Goal: Book appointment/travel/reservation

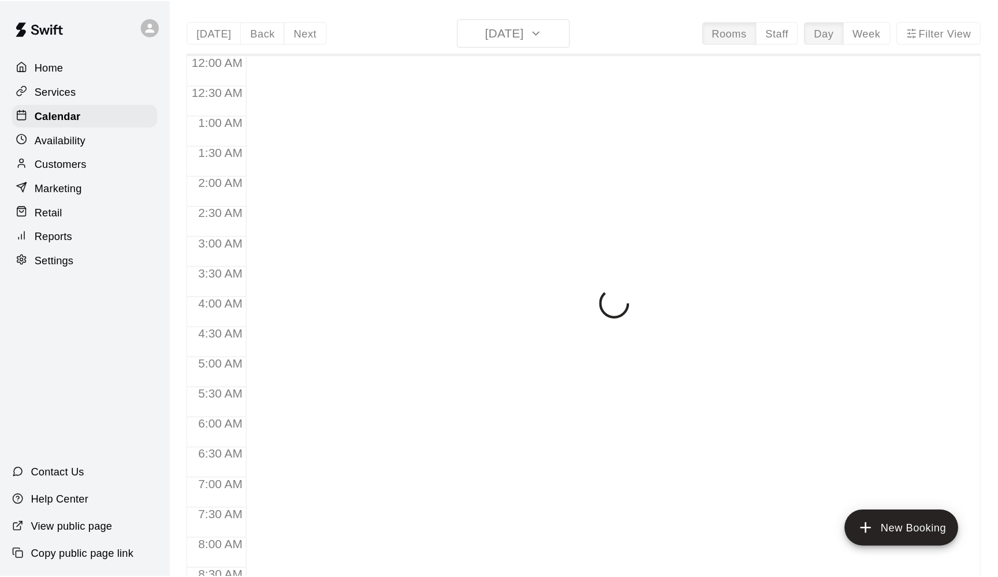
scroll to position [482, 0]
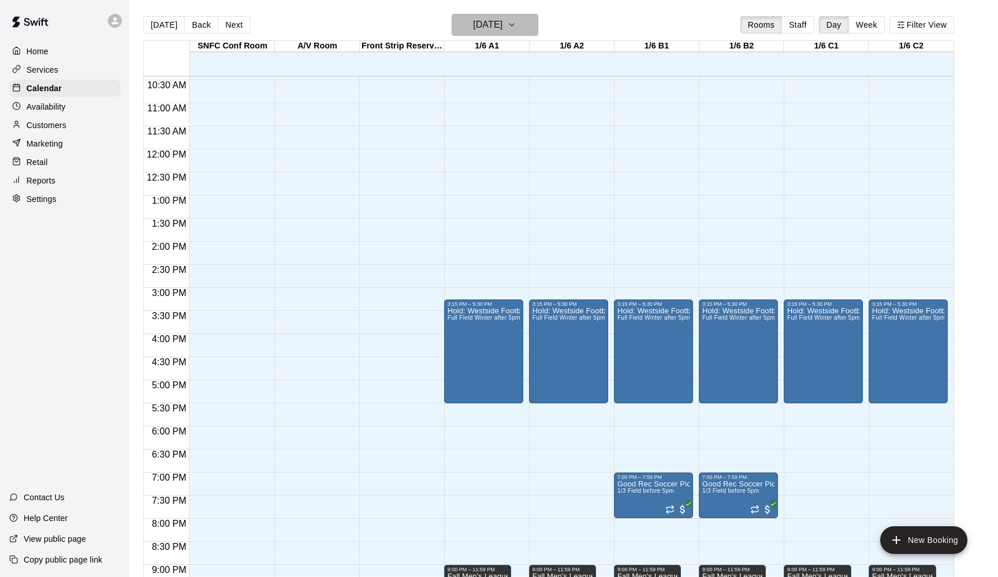
click at [502, 23] on h6 "[DATE]" at bounding box center [487, 25] width 29 height 16
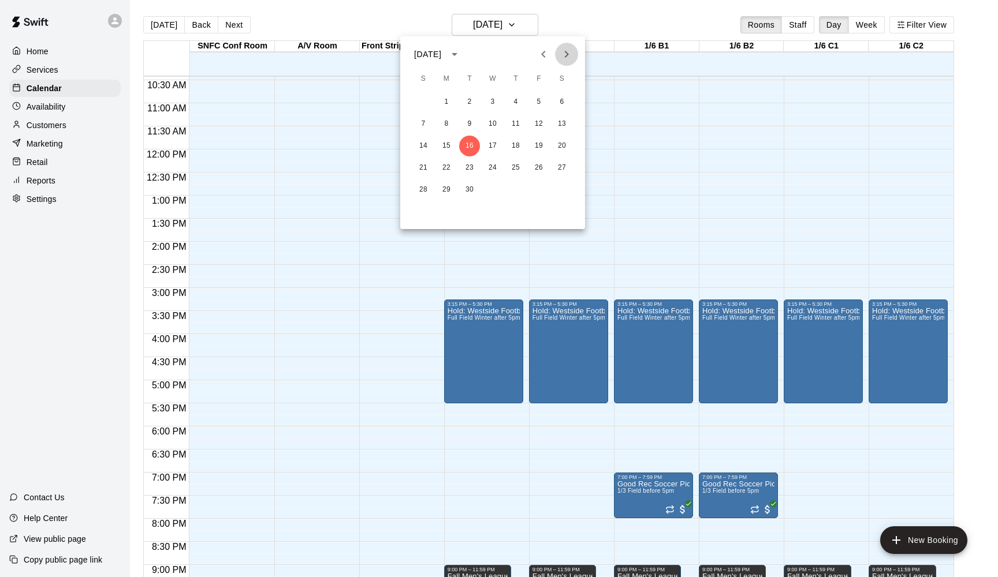
click at [563, 58] on icon "Next month" at bounding box center [566, 54] width 14 height 14
click at [542, 104] on button "3" at bounding box center [538, 102] width 21 height 21
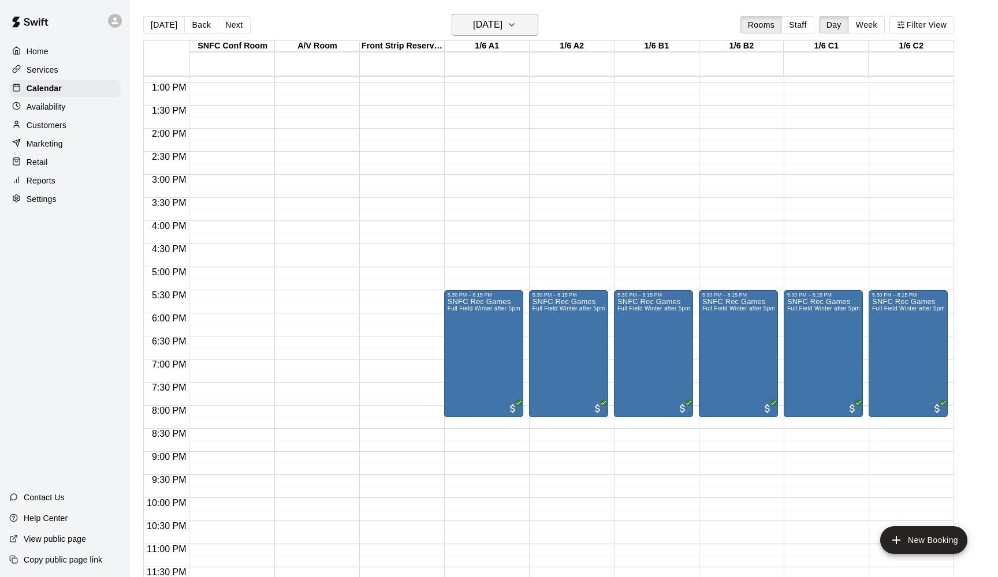
scroll to position [595, 0]
click at [502, 27] on h6 "[DATE]" at bounding box center [487, 25] width 29 height 16
click at [540, 122] on button "10" at bounding box center [538, 124] width 21 height 21
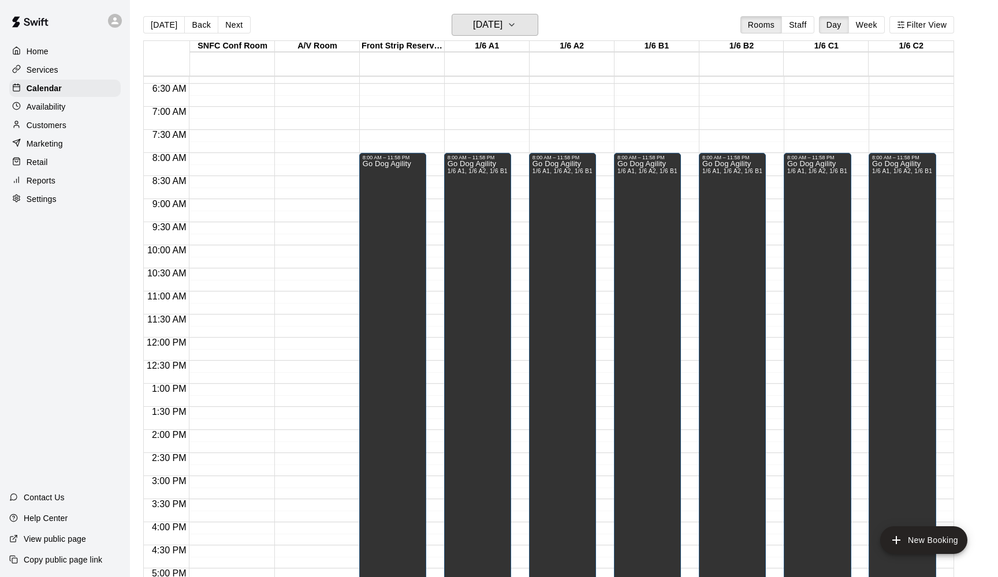
scroll to position [344, 0]
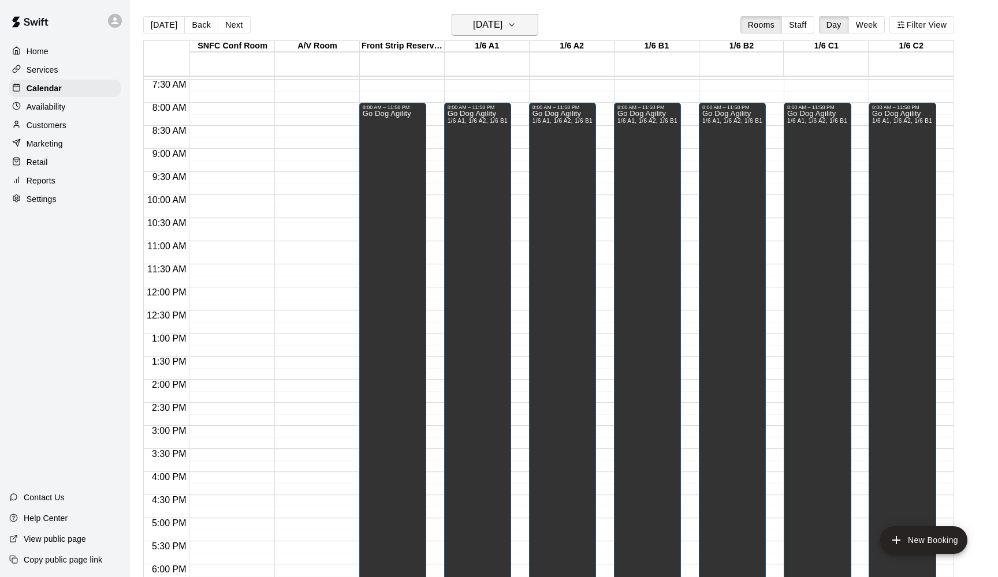
click at [502, 23] on h6 "[DATE]" at bounding box center [487, 25] width 29 height 16
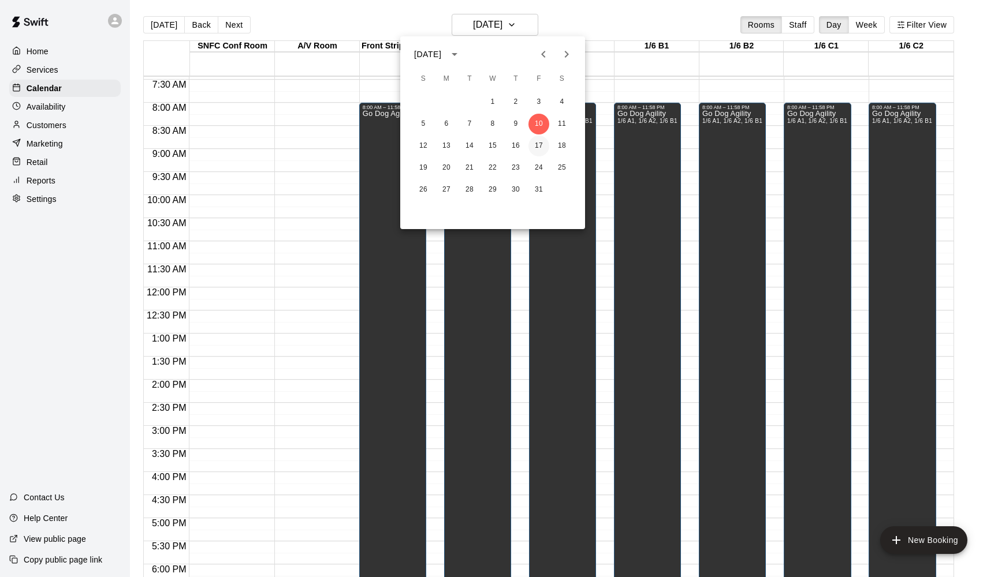
click at [538, 142] on button "17" at bounding box center [538, 146] width 21 height 21
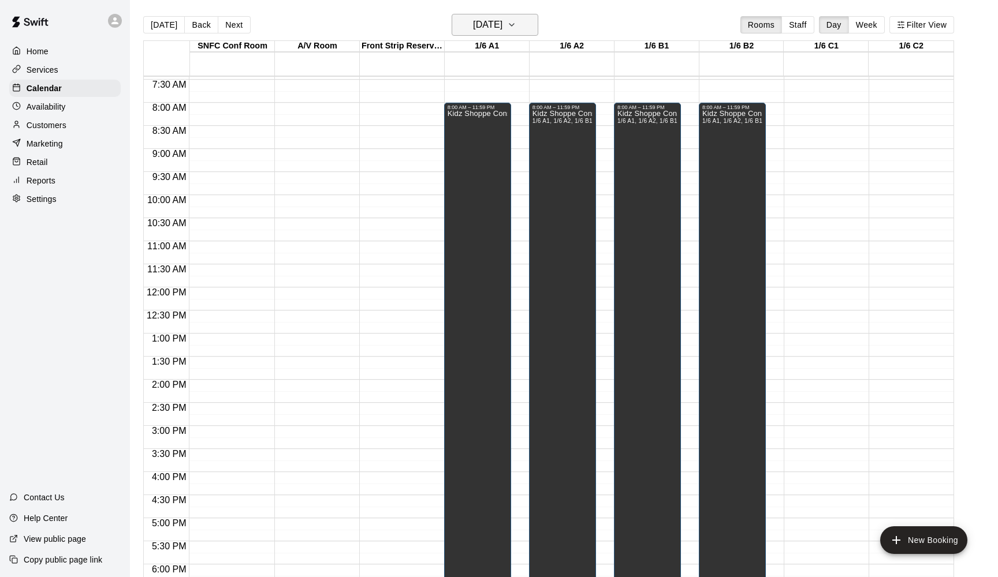
click at [497, 24] on h6 "[DATE]" at bounding box center [487, 25] width 29 height 16
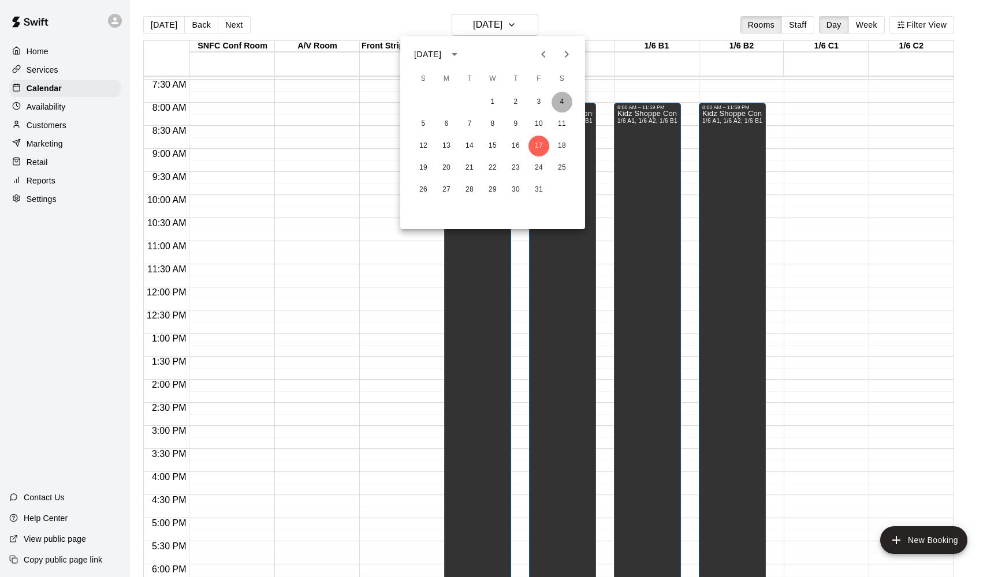
click at [562, 98] on button "4" at bounding box center [561, 102] width 21 height 21
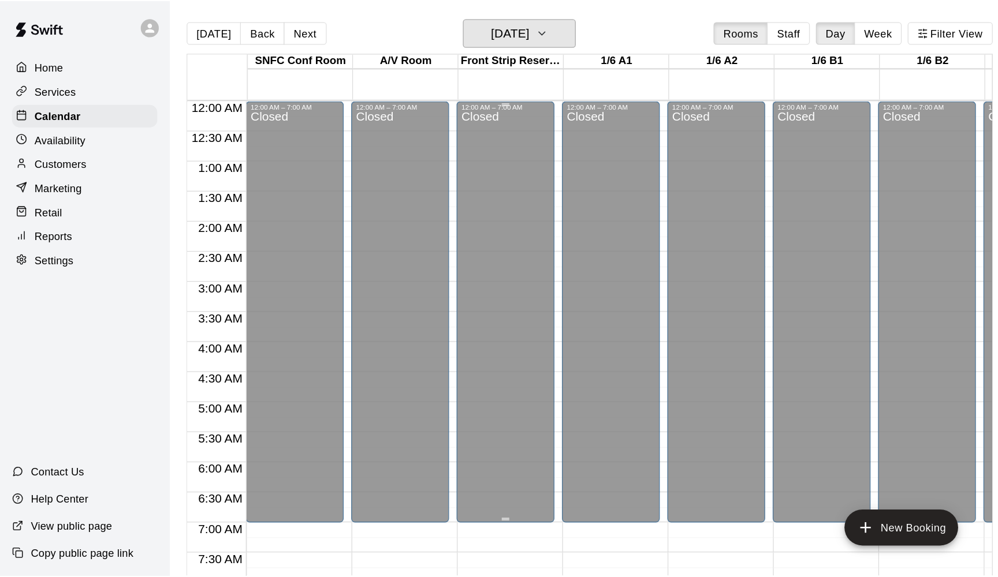
scroll to position [0, 0]
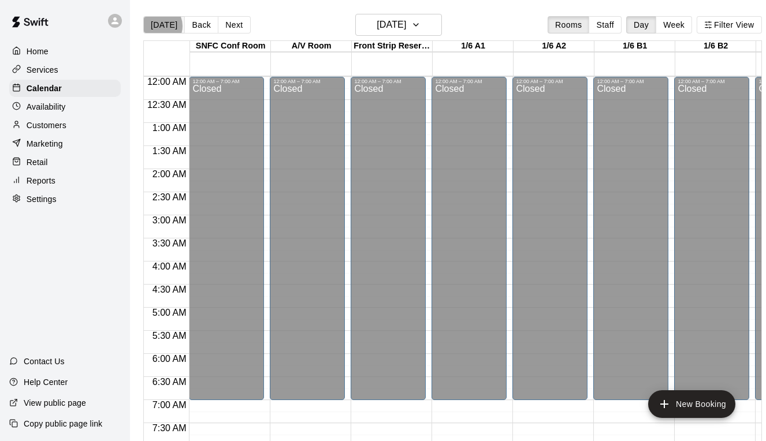
click at [156, 26] on button "[DATE]" at bounding box center [164, 24] width 42 height 17
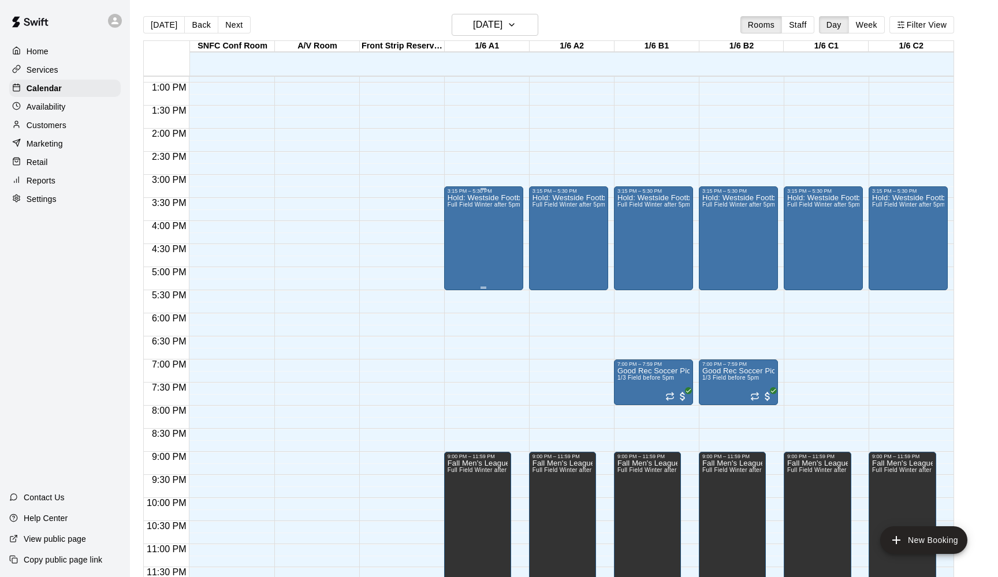
scroll to position [595, 0]
click at [480, 247] on div "Hold: Westside Football Full Field Winter after 5pm or weekends SNFC or [GEOGRA…" at bounding box center [483, 482] width 72 height 577
click at [455, 255] on icon "delete" at bounding box center [459, 261] width 14 height 14
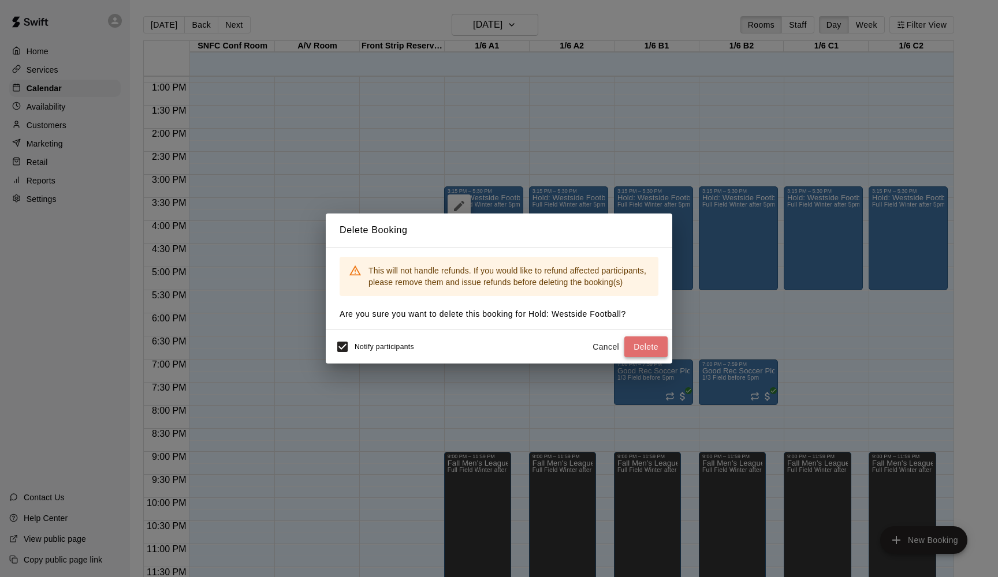
click at [655, 342] on button "Delete" at bounding box center [645, 347] width 43 height 21
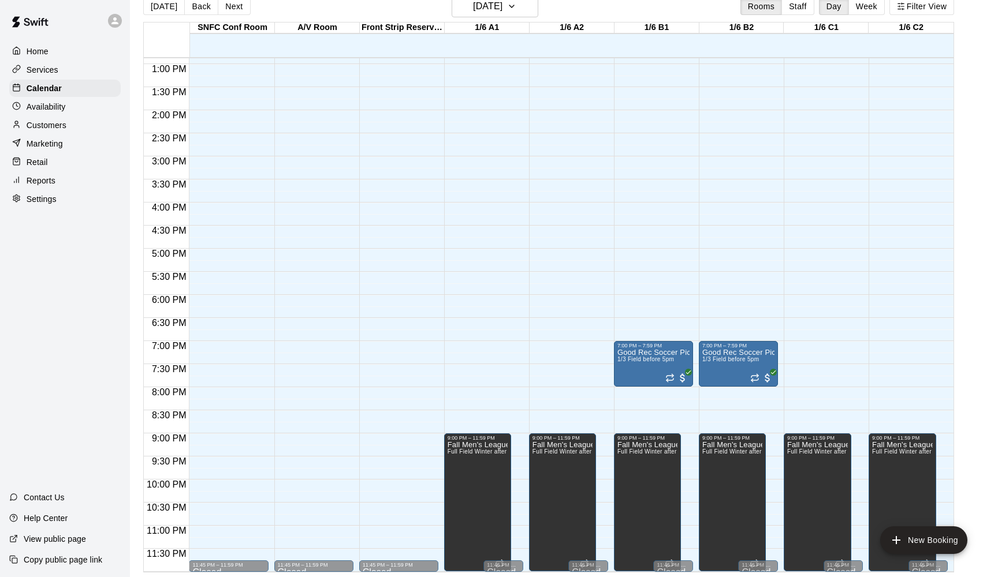
click at [495, 236] on div "12:00 AM – 5:00 AM Closed 9:00 PM – 11:59 PM Fall Men's League Full Field Winte…" at bounding box center [483, 18] width 79 height 1109
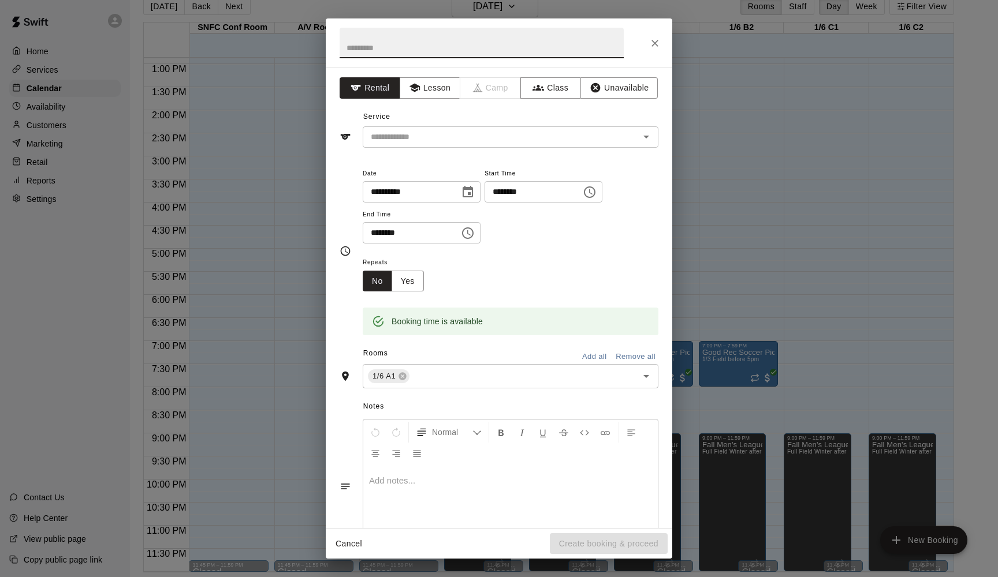
click at [385, 232] on input "********" at bounding box center [407, 232] width 89 height 21
type input "********"
click at [368, 61] on h2 at bounding box center [482, 42] width 312 height 49
click at [363, 50] on input "text" at bounding box center [482, 43] width 284 height 31
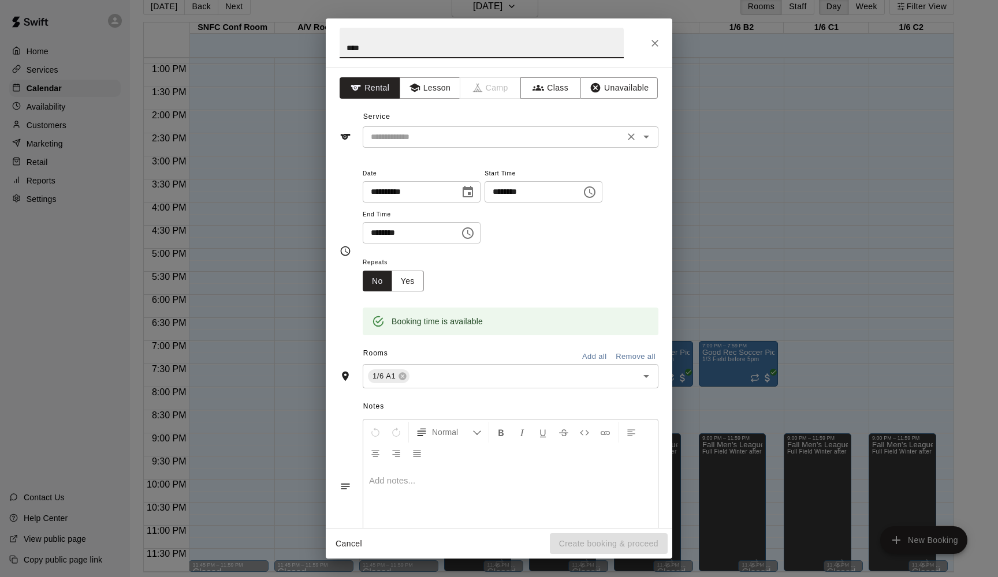
type input "****"
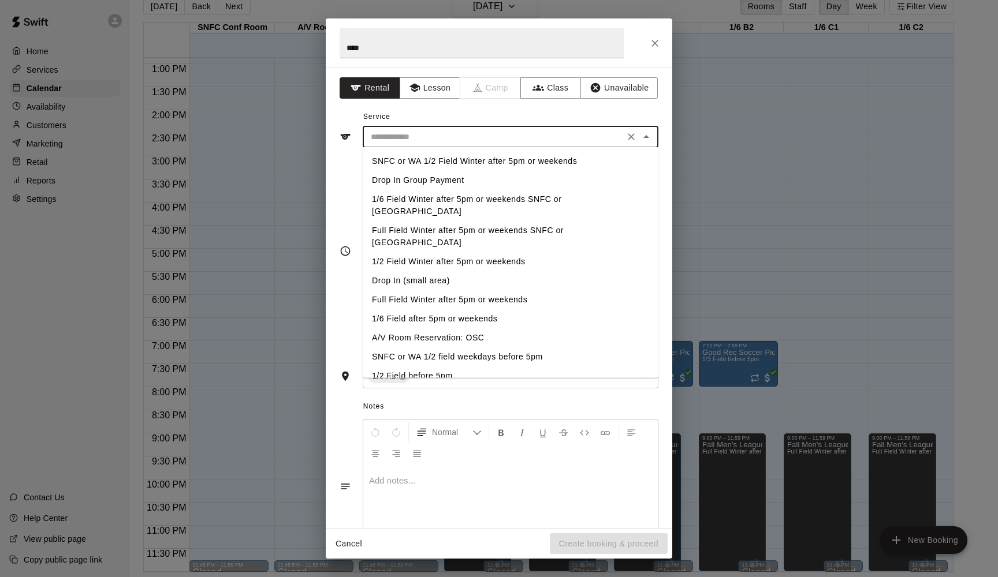
click at [382, 130] on input "text" at bounding box center [493, 137] width 255 height 14
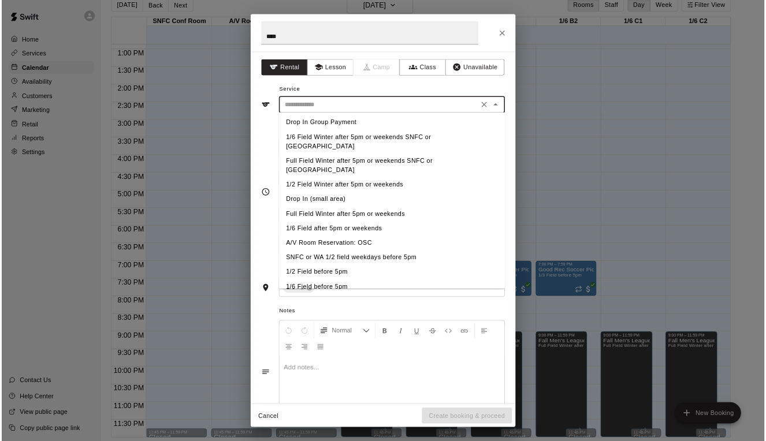
scroll to position [37, 0]
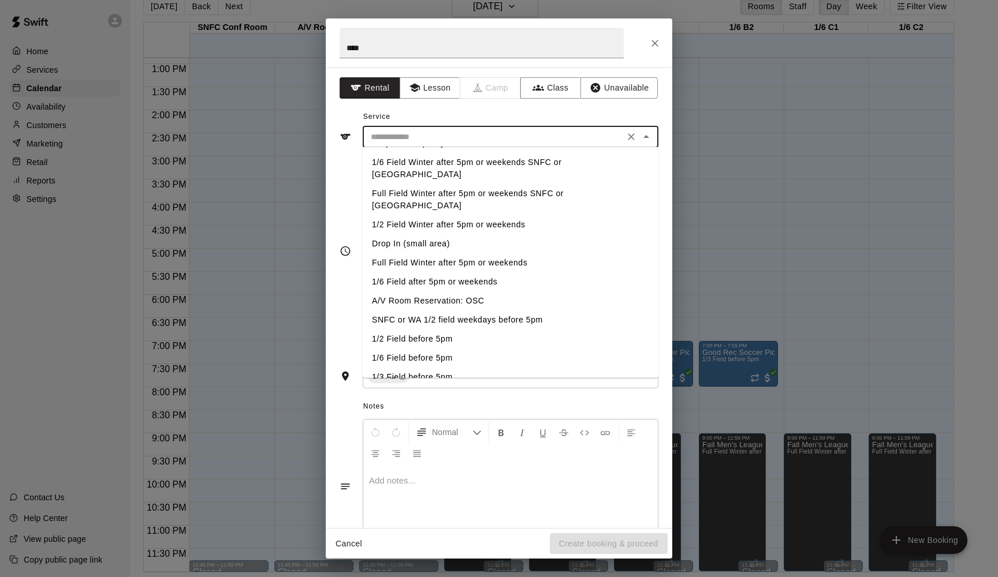
click at [411, 292] on li "A/V Room Reservation: OSC" at bounding box center [511, 301] width 296 height 19
type input "**********"
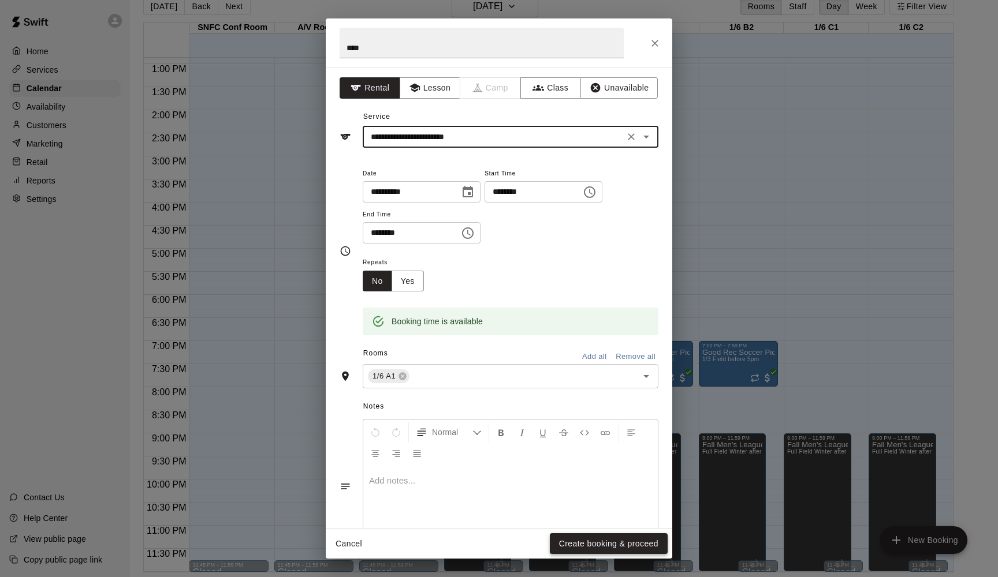
click at [587, 441] on button "Create booking & proceed" at bounding box center [609, 544] width 118 height 21
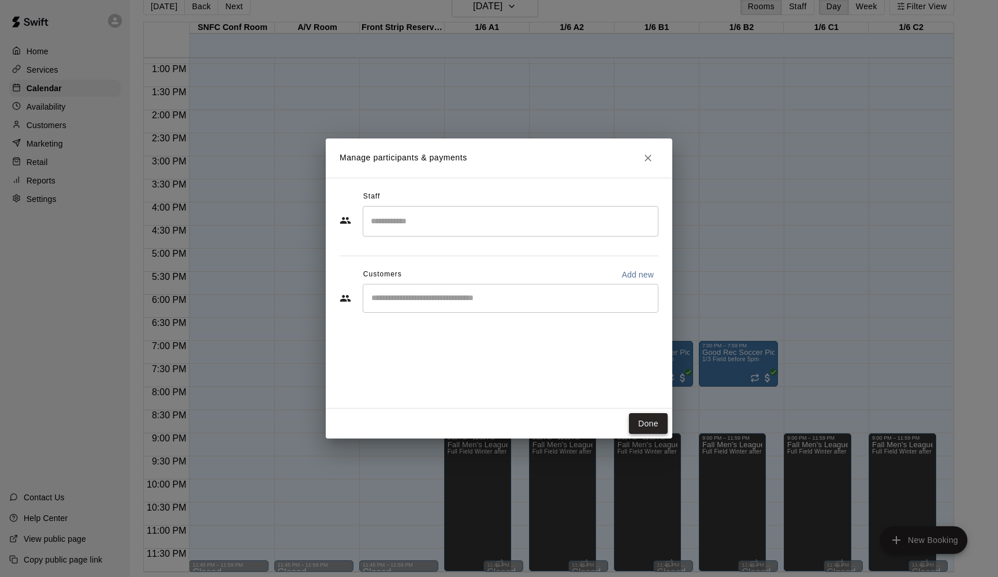
click at [648, 417] on button "Done" at bounding box center [648, 423] width 39 height 21
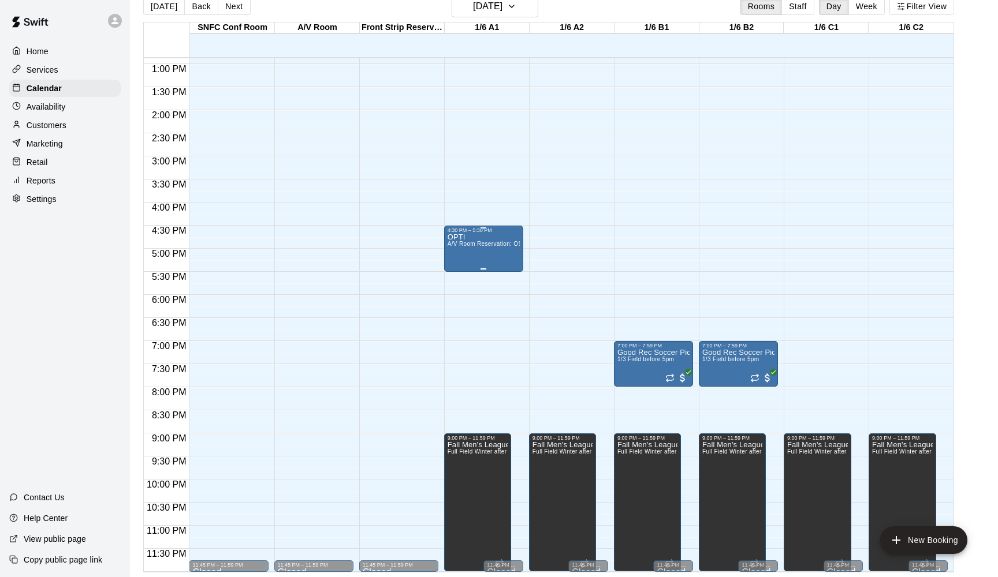
click at [505, 262] on div "OPTI A/V Room Reservation: OSC" at bounding box center [483, 521] width 72 height 577
click at [458, 303] on icon "delete" at bounding box center [459, 300] width 8 height 10
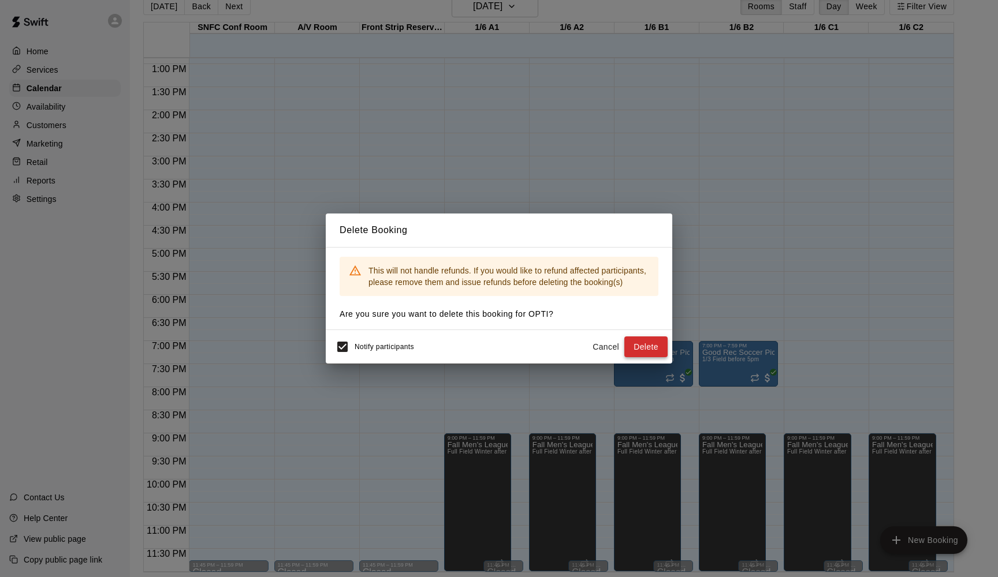
click at [652, 344] on button "Delete" at bounding box center [645, 347] width 43 height 21
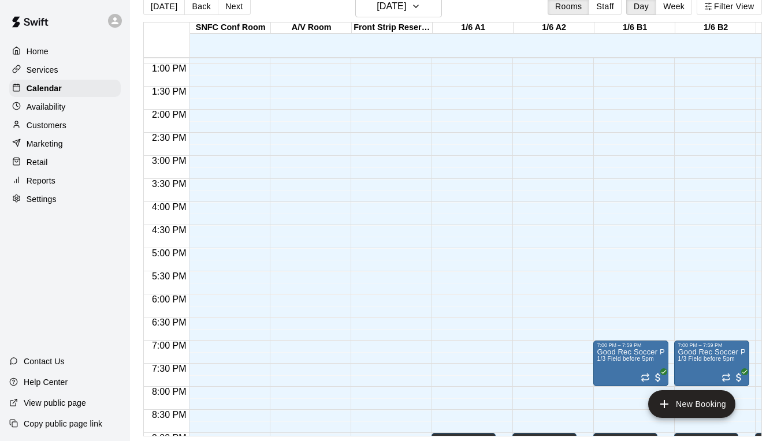
click at [399, 258] on div "12:00 AM – 5:00 AM Closed 11:45 PM – 11:59 PM Closed" at bounding box center [387, 17] width 75 height 1109
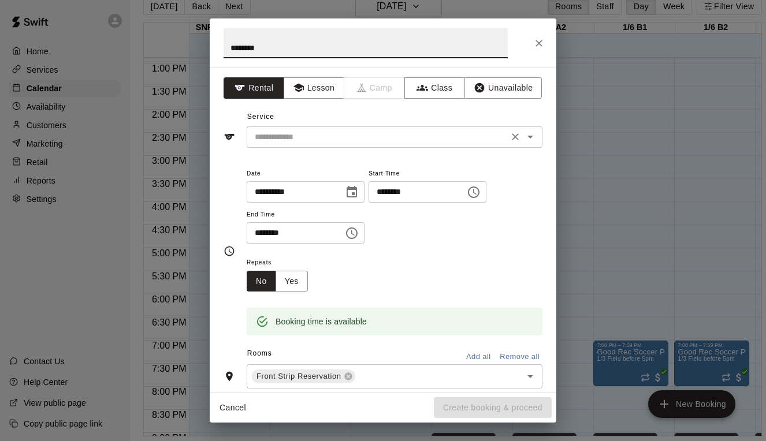
type input "********"
click at [277, 136] on input "text" at bounding box center [377, 137] width 255 height 14
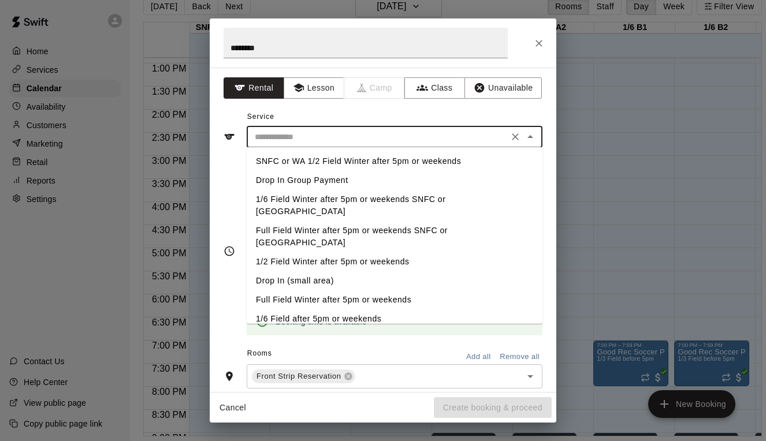
click at [285, 179] on li "Drop In Group Payment" at bounding box center [395, 180] width 296 height 19
type input "**********"
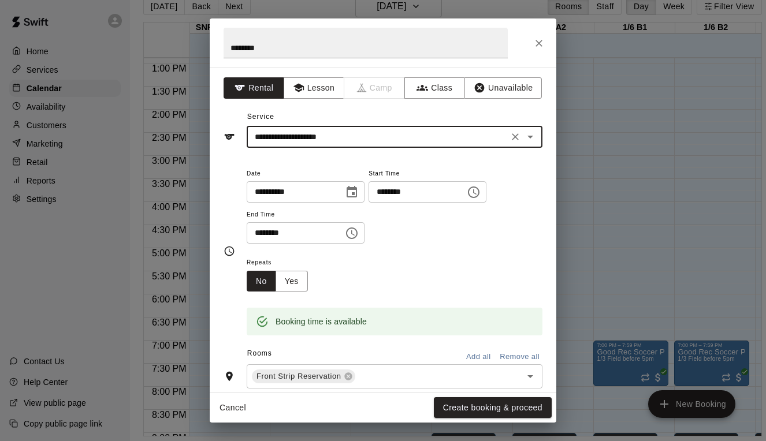
click at [259, 233] on input "********" at bounding box center [291, 232] width 89 height 21
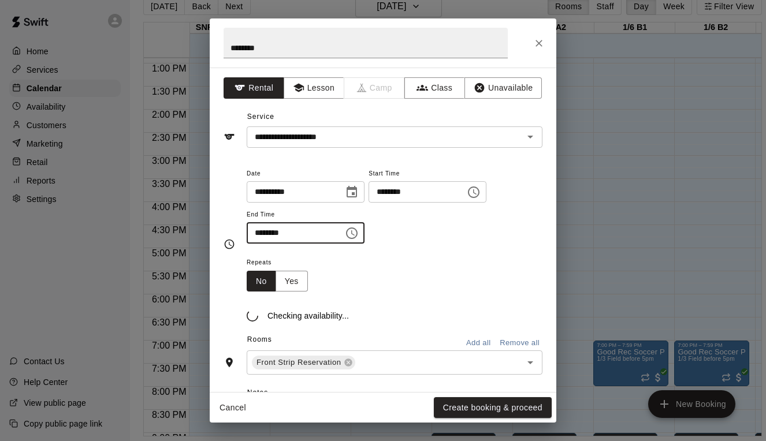
type input "********"
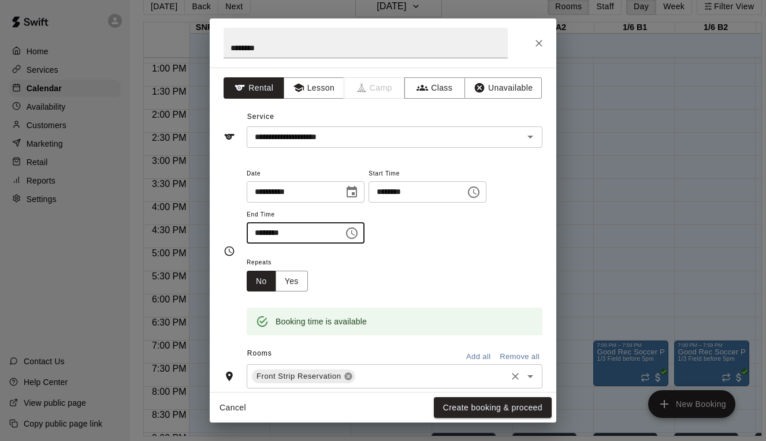
click at [349, 376] on icon at bounding box center [348, 377] width 8 height 8
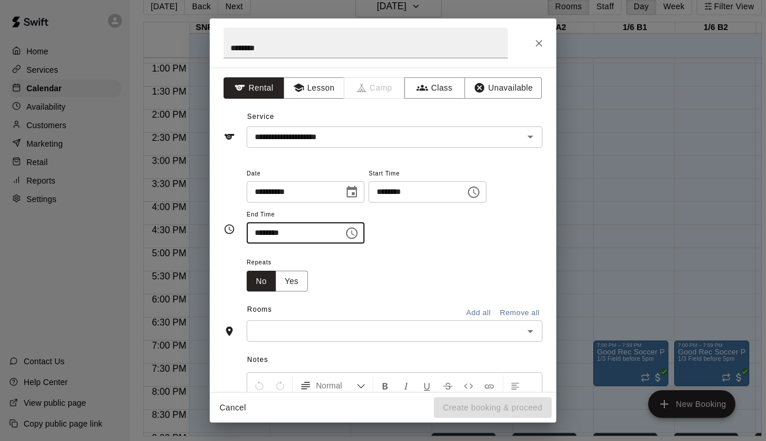
click at [412, 333] on input "text" at bounding box center [385, 331] width 270 height 14
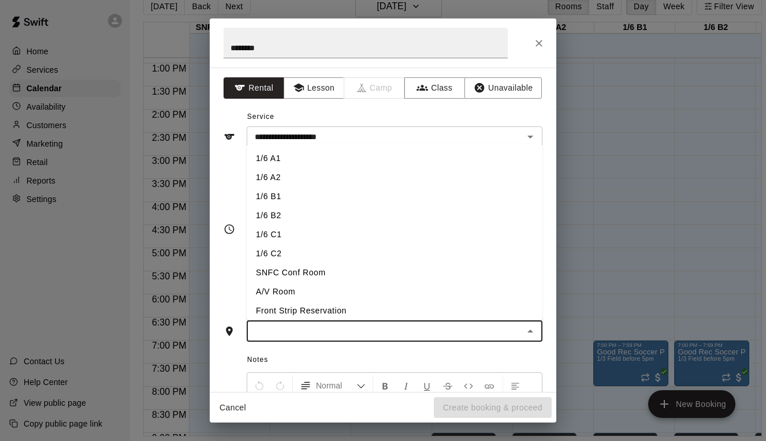
click at [287, 161] on li "1/6 A1" at bounding box center [395, 158] width 296 height 19
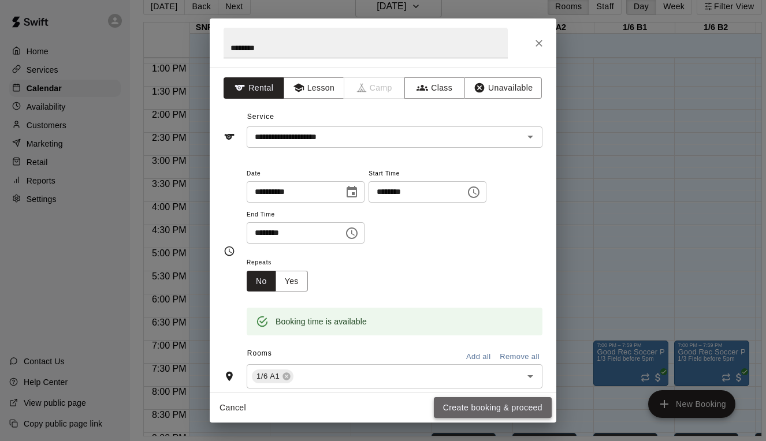
click at [500, 406] on button "Create booking & proceed" at bounding box center [493, 407] width 118 height 21
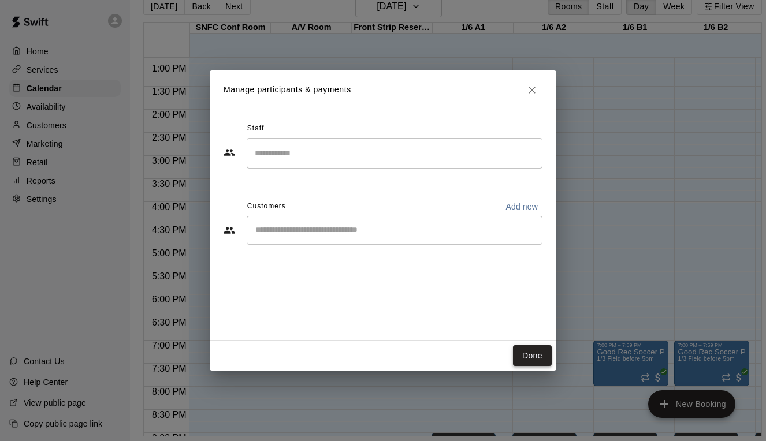
click at [532, 365] on button "Done" at bounding box center [532, 355] width 39 height 21
